Goal: Transaction & Acquisition: Purchase product/service

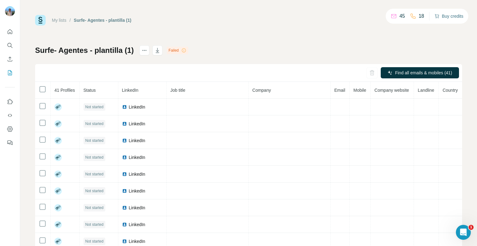
click at [437, 15] on icon "button" at bounding box center [437, 16] width 5 height 5
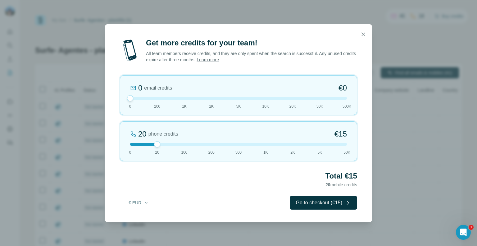
drag, startPoint x: 156, startPoint y: 98, endPoint x: 131, endPoint y: 99, distance: 24.9
click at [131, 99] on div at bounding box center [130, 98] width 6 height 6
drag, startPoint x: 156, startPoint y: 144, endPoint x: 218, endPoint y: 151, distance: 62.3
click at [218, 151] on div "200 phone credits 5% Discount €137 0 20 100 200 500 1K 2K 5K 50K" at bounding box center [238, 141] width 237 height 40
click at [360, 35] on icon "button" at bounding box center [363, 34] width 6 height 6
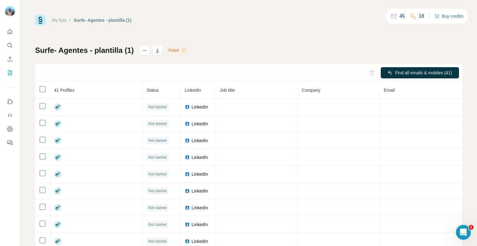
click at [435, 16] on icon "button" at bounding box center [437, 16] width 5 height 5
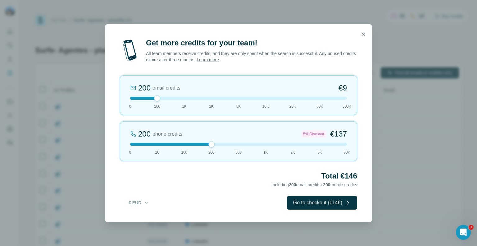
drag, startPoint x: 158, startPoint y: 143, endPoint x: 202, endPoint y: 146, distance: 43.3
click at [202, 146] on div "200 phone credits 5% Discount €137 0 20 100 200 500 1K 2K 5K 50K" at bounding box center [238, 141] width 237 height 40
drag, startPoint x: 153, startPoint y: 98, endPoint x: 123, endPoint y: 96, distance: 30.2
click at [123, 96] on div "200 email credits €9 0 200 1K 2K 5K 10K 20K 50K 500K" at bounding box center [238, 95] width 237 height 40
drag, startPoint x: 212, startPoint y: 145, endPoint x: 221, endPoint y: 143, distance: 9.6
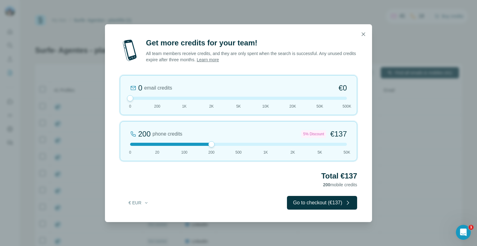
click at [221, 143] on div at bounding box center [238, 144] width 217 height 3
click at [365, 32] on icon "button" at bounding box center [363, 34] width 6 height 6
